Goal: Task Accomplishment & Management: Manage account settings

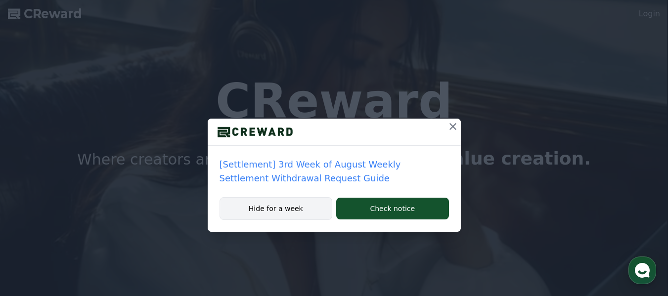
click at [262, 210] on button "Hide for a week" at bounding box center [276, 208] width 113 height 23
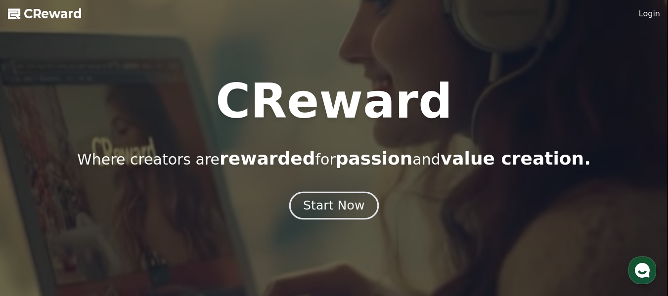
click at [306, 204] on button "Start Now" at bounding box center [333, 205] width 89 height 28
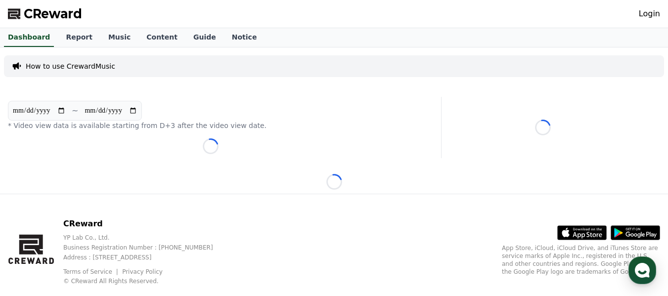
click at [644, 21] on div "Login" at bounding box center [649, 14] width 21 height 16
click at [651, 15] on link "Login" at bounding box center [649, 14] width 21 height 12
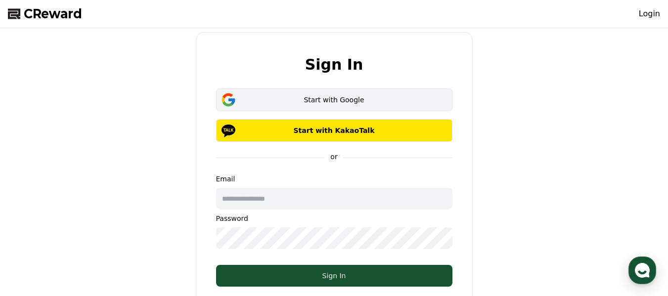
click at [344, 94] on button "Start with Google" at bounding box center [334, 99] width 236 height 23
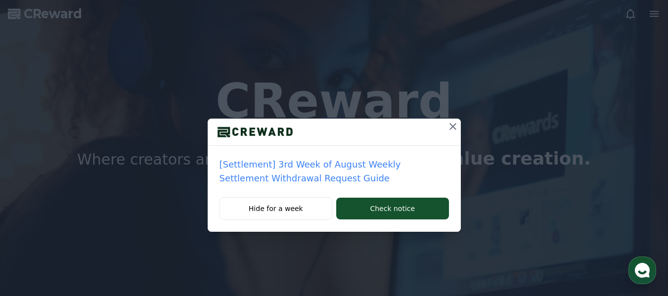
drag, startPoint x: 291, startPoint y: 211, endPoint x: 140, endPoint y: 98, distance: 188.7
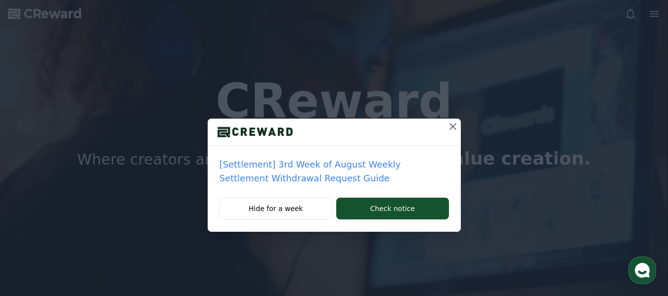
click at [188, 201] on div "[Settlement] 3rd Week of August Weekly Settlement Withdrawal Request Guide Hide…" at bounding box center [334, 124] width 668 height 248
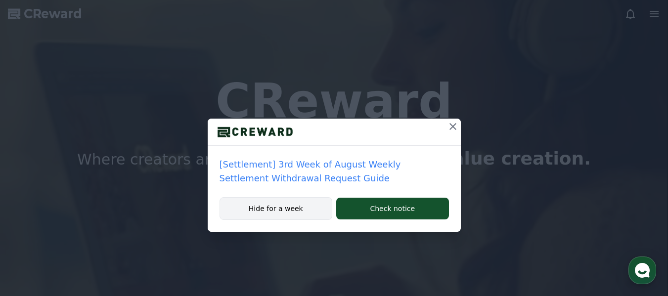
click at [280, 210] on button "Hide for a week" at bounding box center [276, 208] width 113 height 23
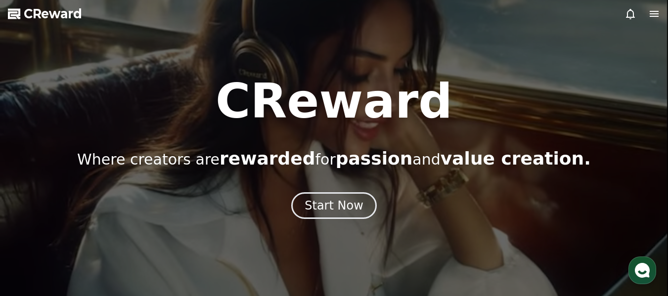
click at [64, 10] on span "CReward" at bounding box center [53, 14] width 58 height 16
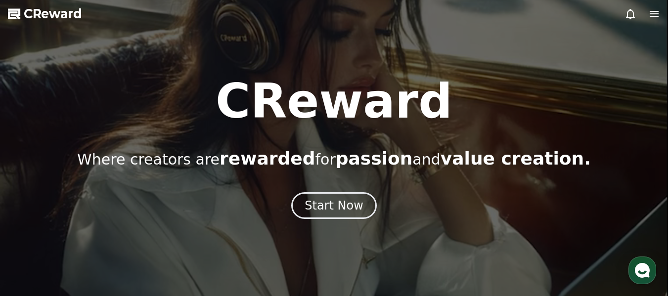
click at [648, 13] on icon at bounding box center [654, 14] width 12 height 12
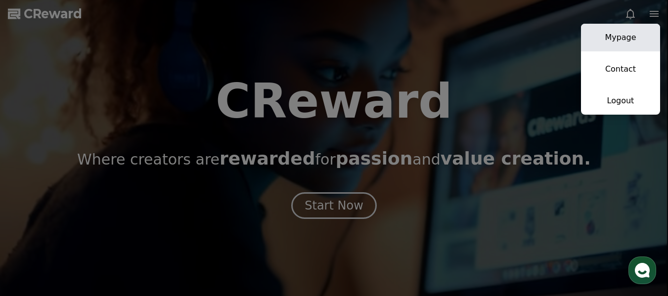
click at [631, 34] on link "Mypage" at bounding box center [620, 38] width 79 height 28
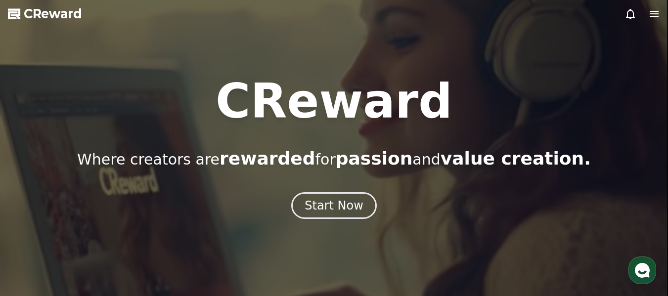
select select "**********"
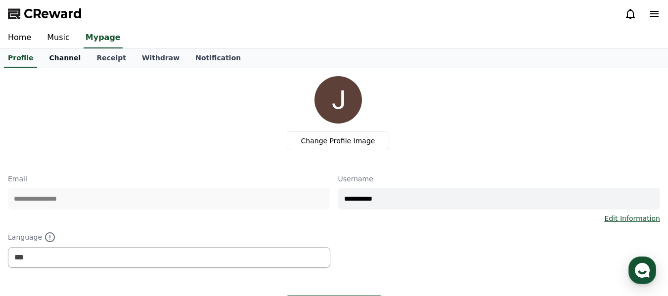
click at [48, 62] on link "Channel" at bounding box center [64, 58] width 47 height 19
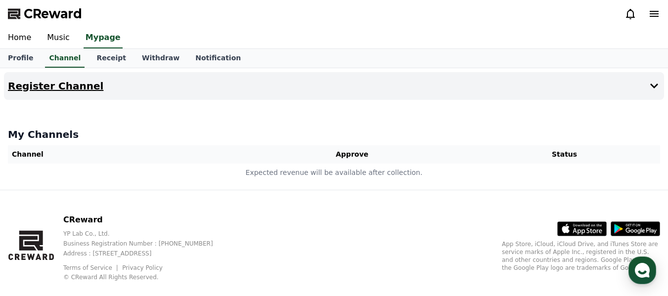
click at [54, 87] on h4 "Register Channel" at bounding box center [55, 86] width 95 height 11
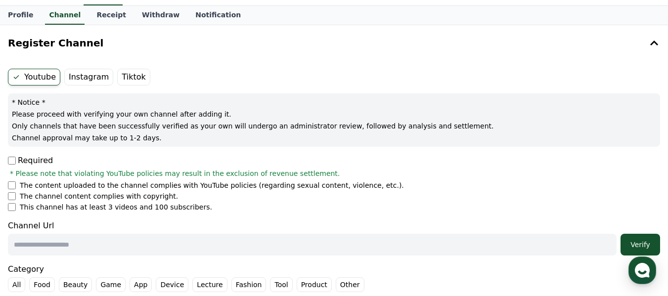
scroll to position [99, 0]
